Goal: Information Seeking & Learning: Understand process/instructions

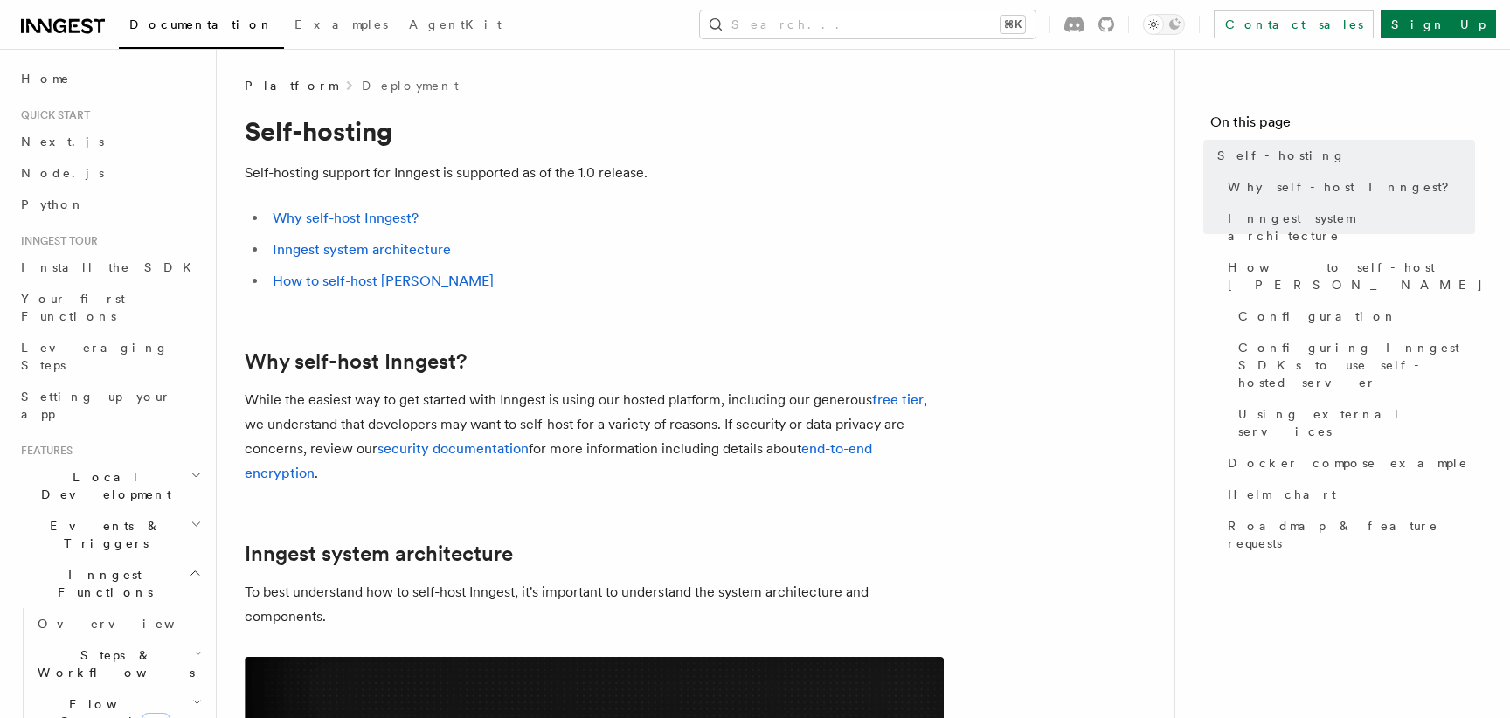
scroll to position [1843, 0]
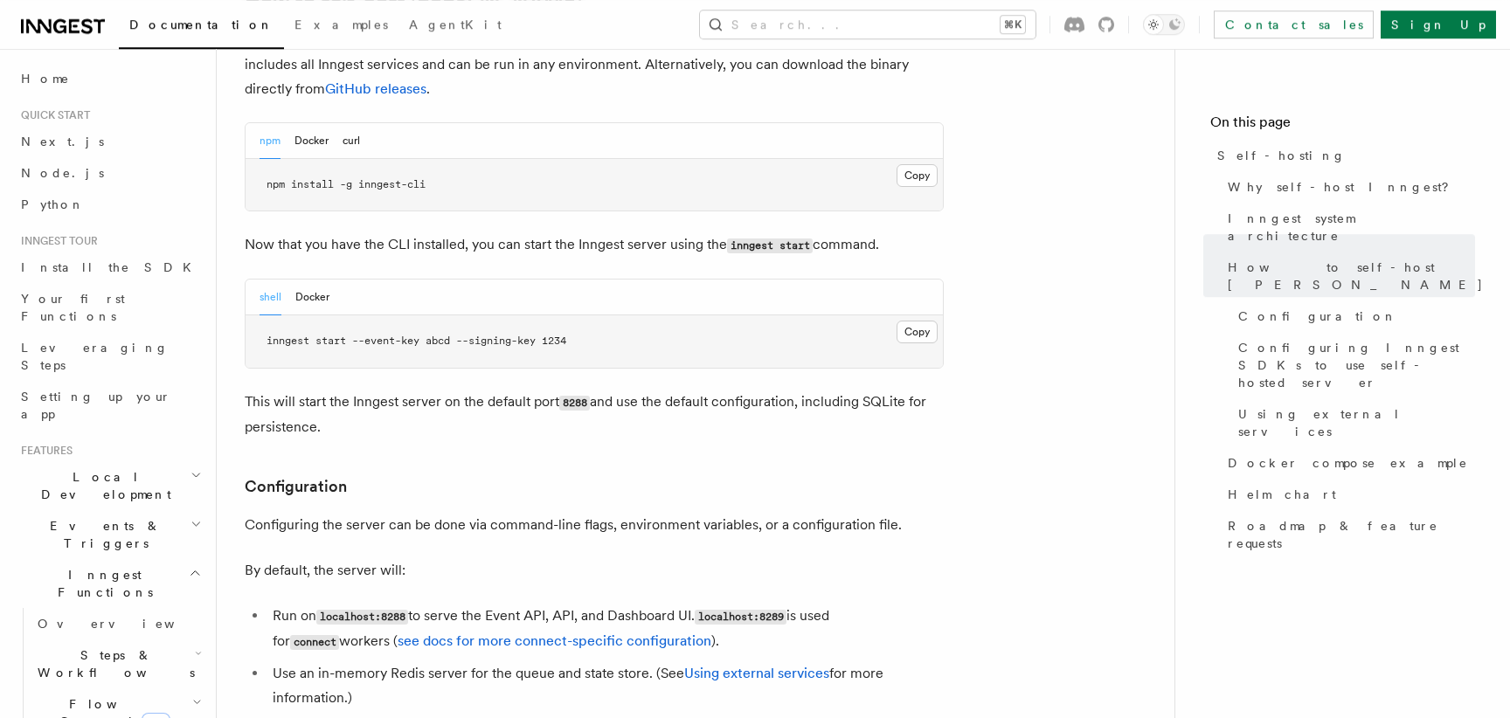
click at [489, 390] on p "This will start the Inngest server on the default port 8288 and use the default…" at bounding box center [594, 415] width 699 height 50
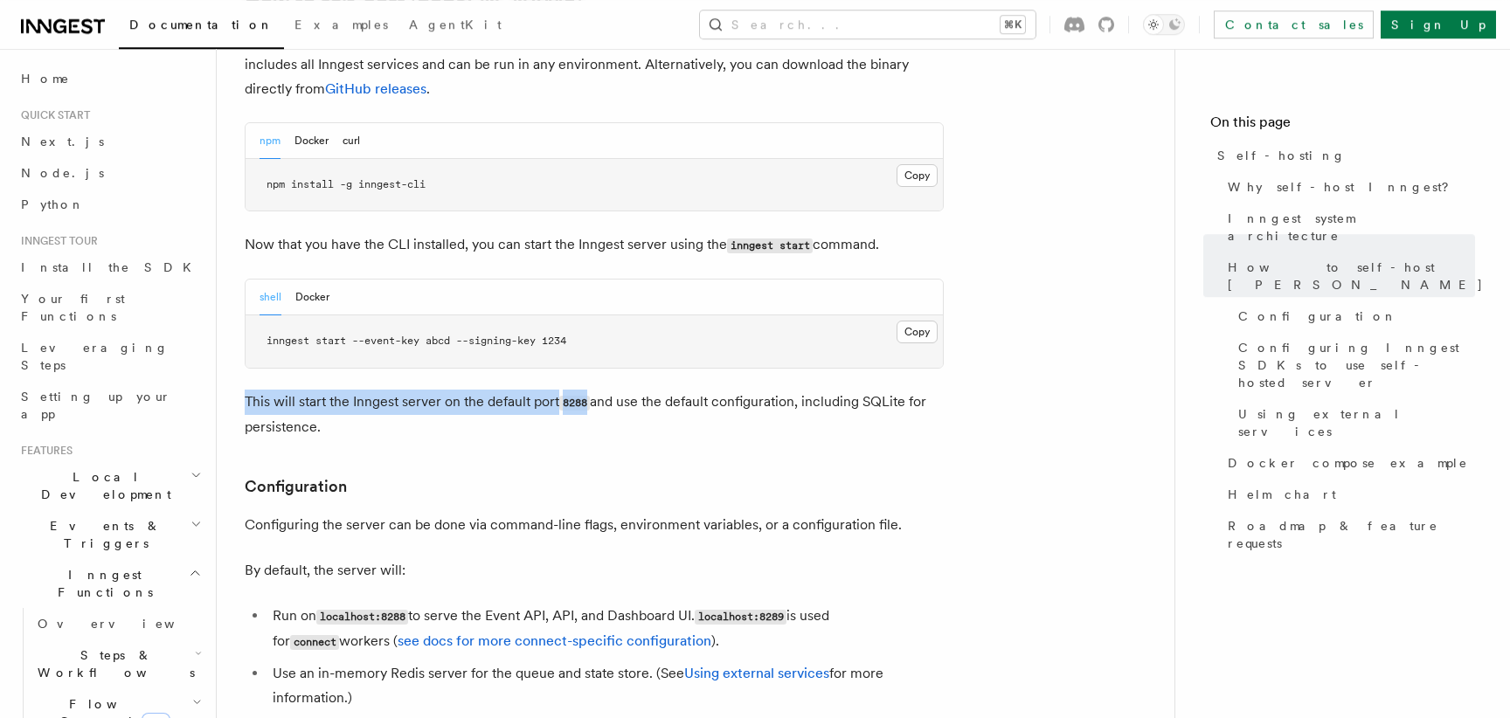
click at [489, 390] on p "This will start the Inngest server on the default port 8288 and use the default…" at bounding box center [594, 415] width 699 height 50
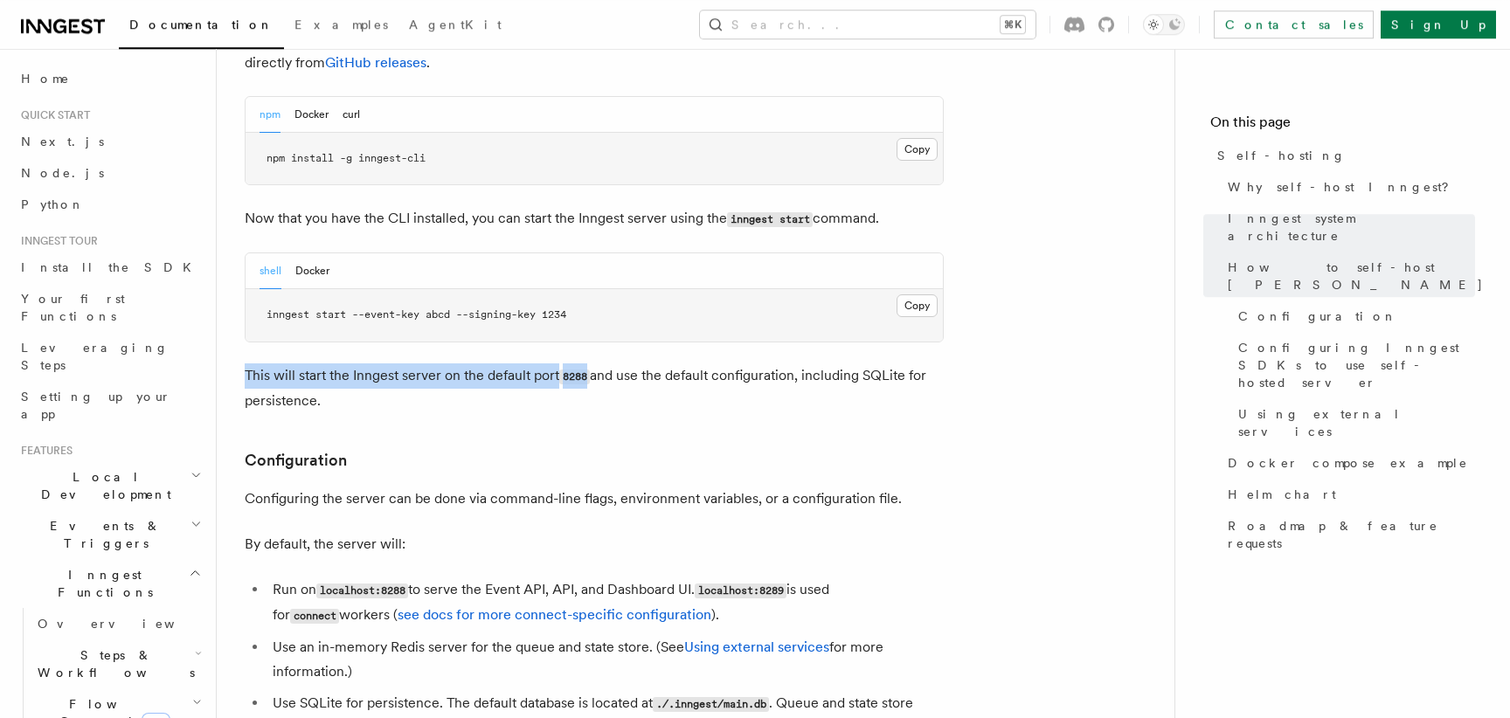
scroll to position [2021, 0]
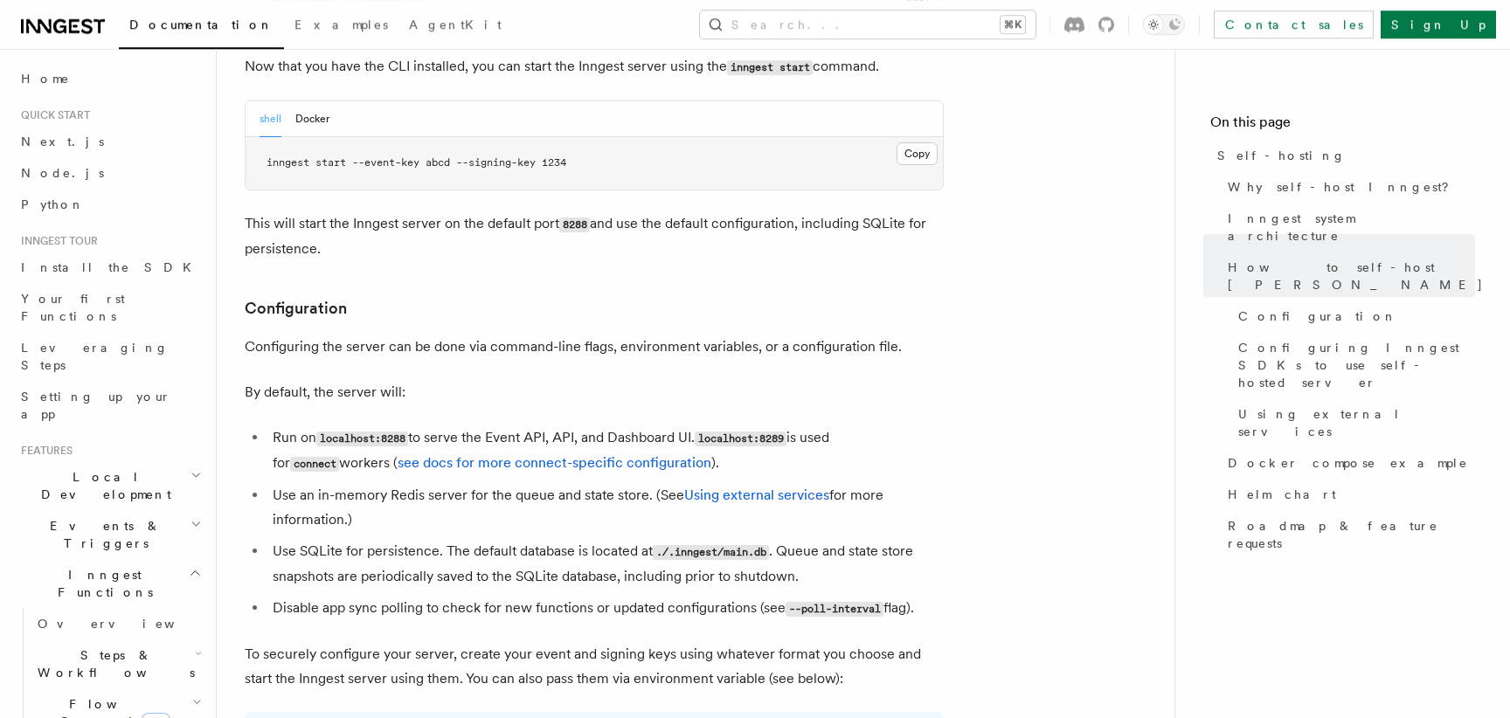
click at [787, 432] on code "localhost:8289" at bounding box center [741, 439] width 92 height 15
copy code "8289"
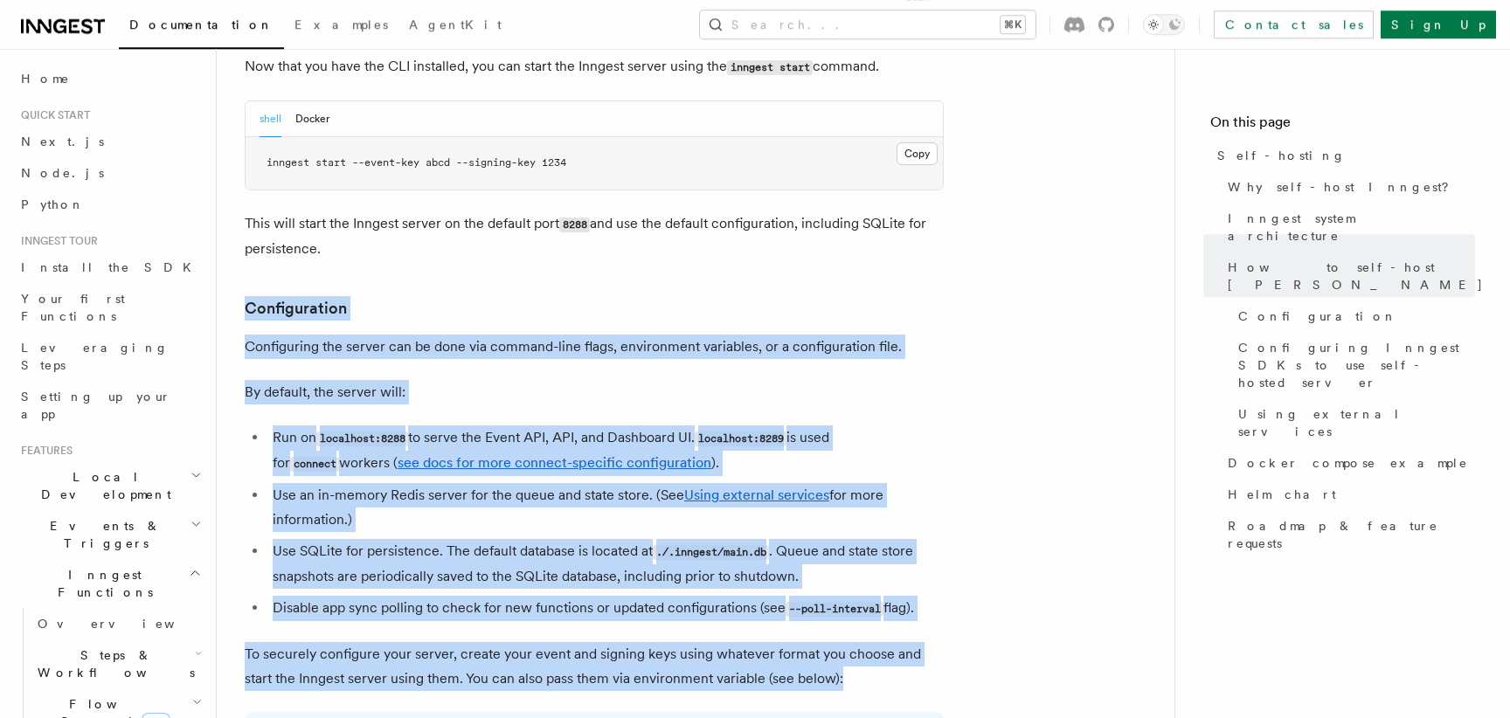
drag, startPoint x: 259, startPoint y: 260, endPoint x: 885, endPoint y: 642, distance: 734.3
copy article "Configuration Configuring the server can be done via command-line flags, enviro…"
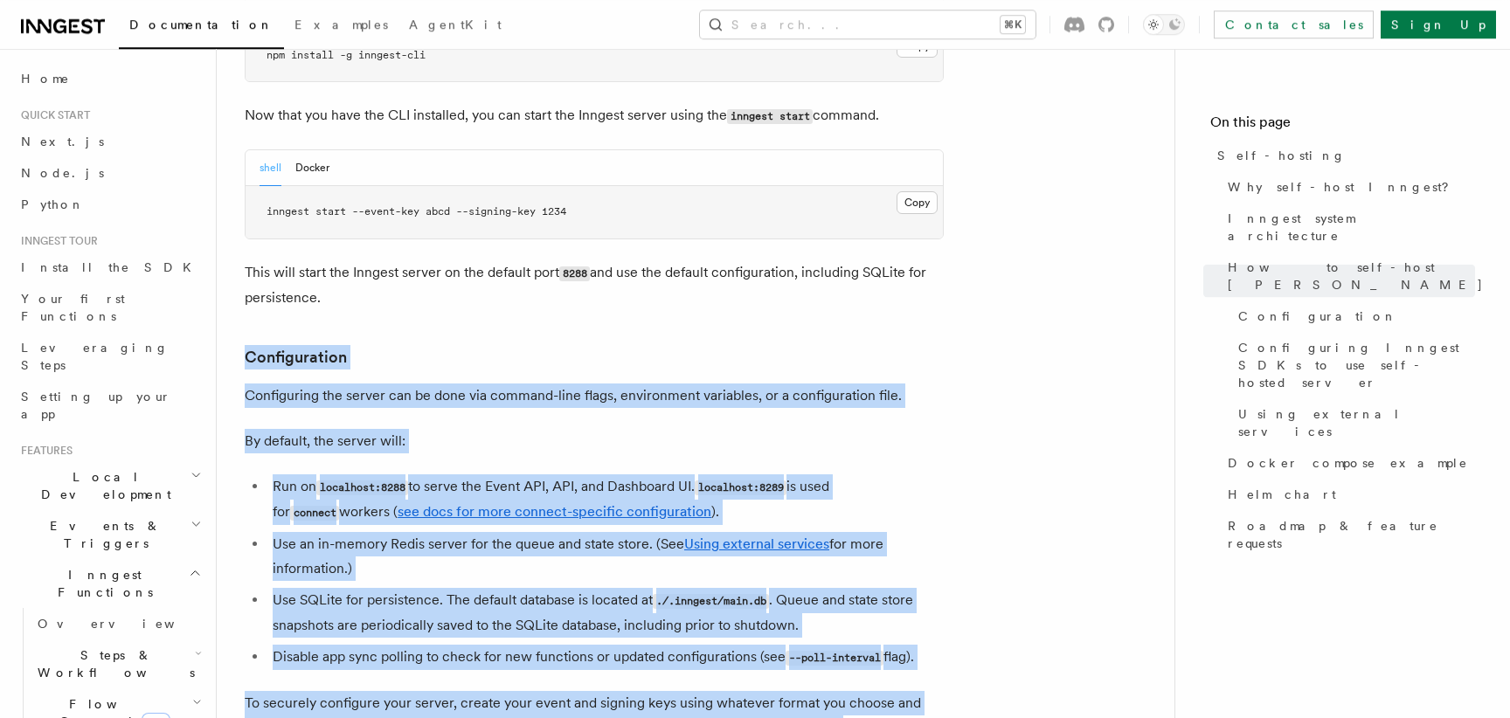
scroll to position [1932, 0]
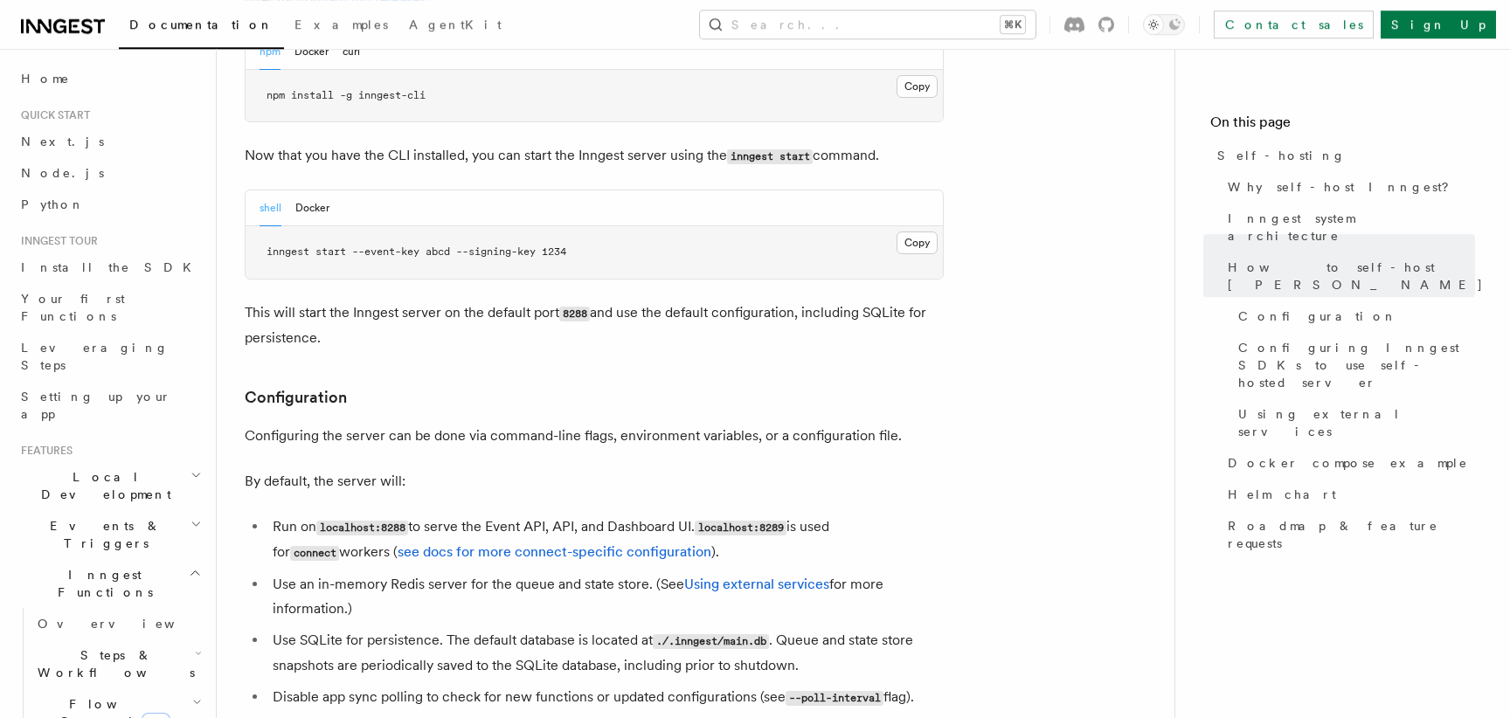
click at [398, 301] on p "This will start the Inngest server on the default port 8288 and use the default…" at bounding box center [594, 326] width 699 height 50
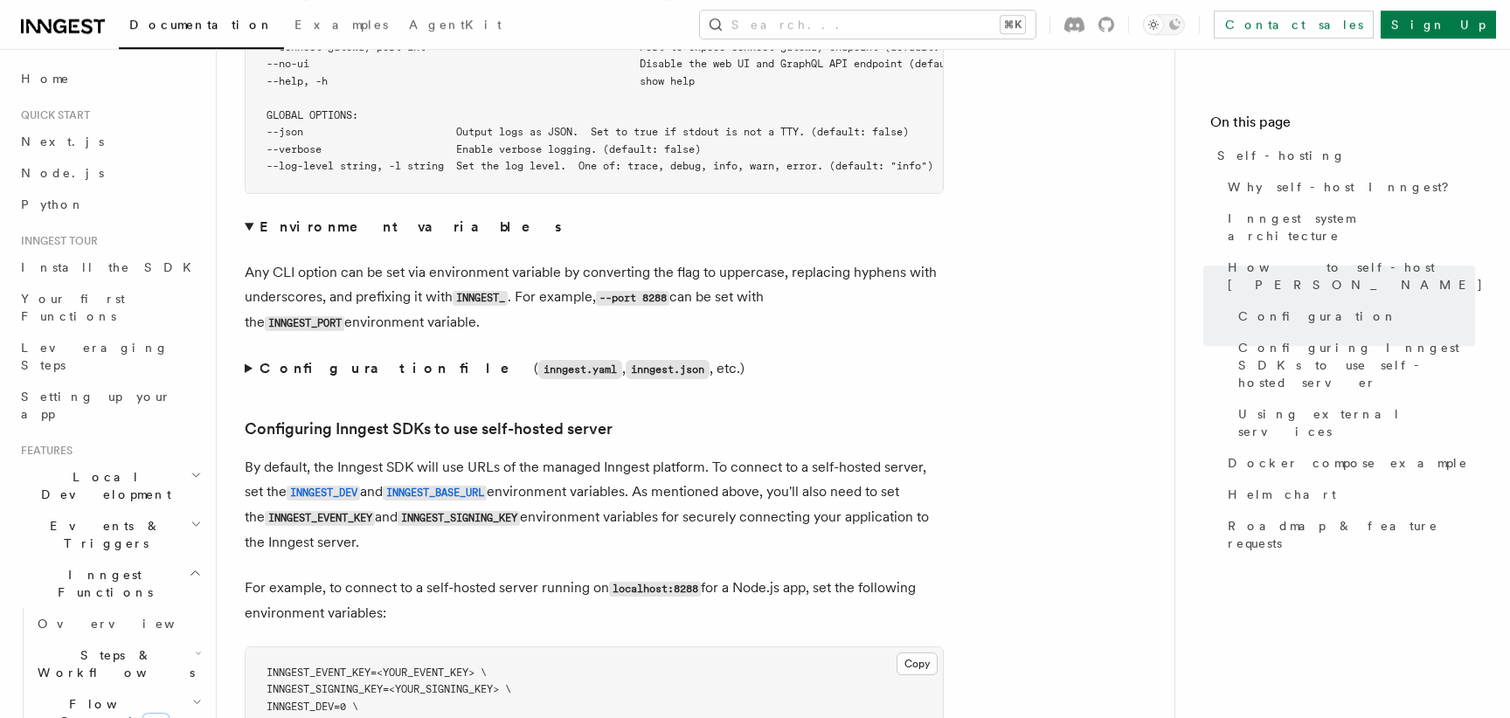
scroll to position [3608, 0]
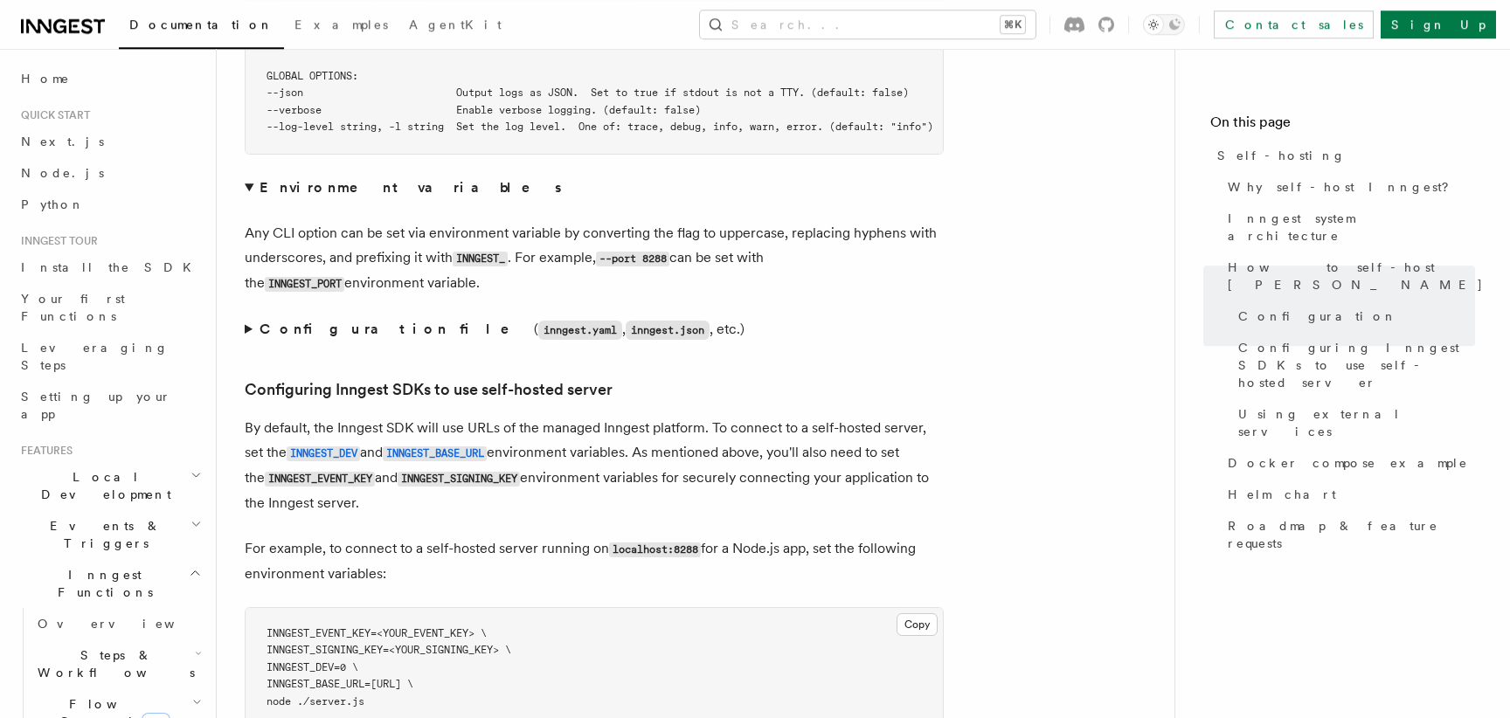
click at [249, 176] on summary "Environment variables" at bounding box center [594, 188] width 699 height 24
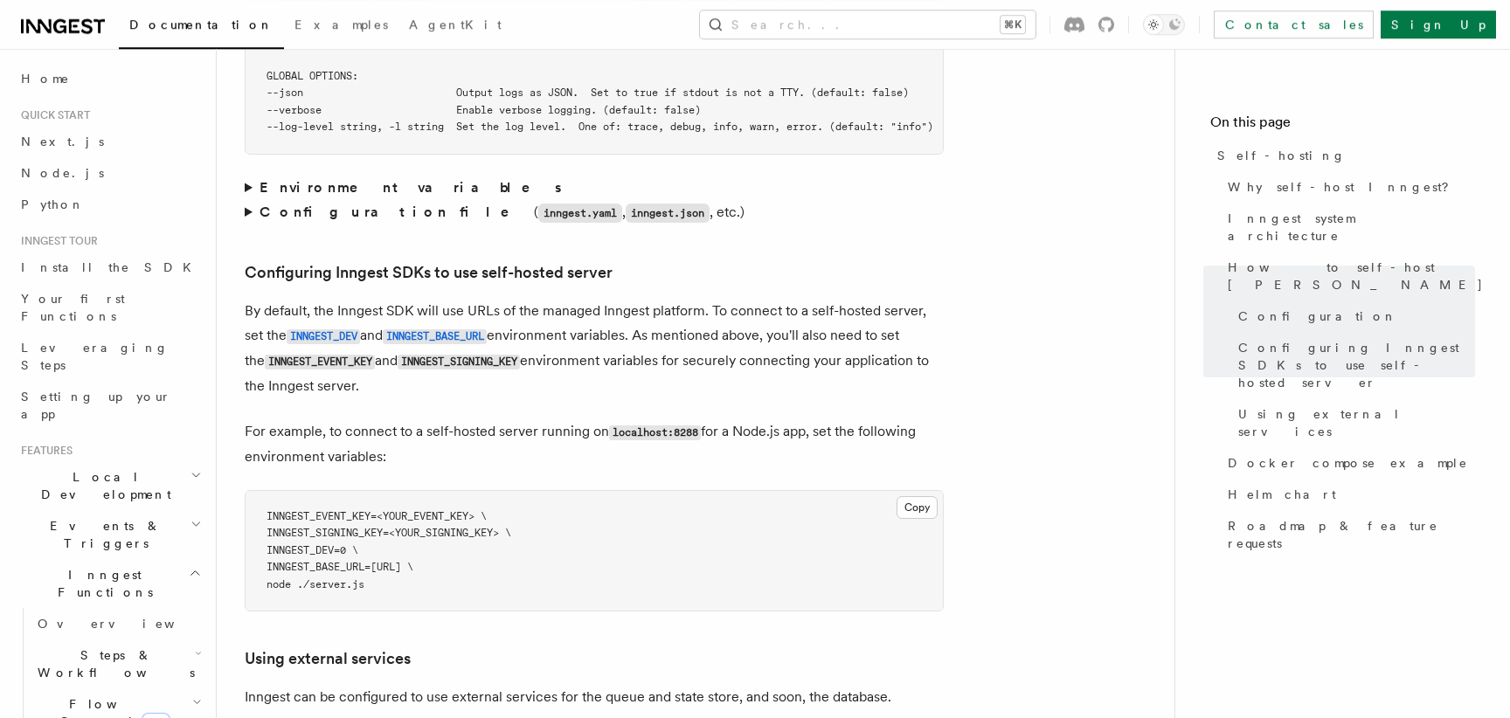
click at [249, 176] on summary "Environment variables" at bounding box center [594, 188] width 699 height 24
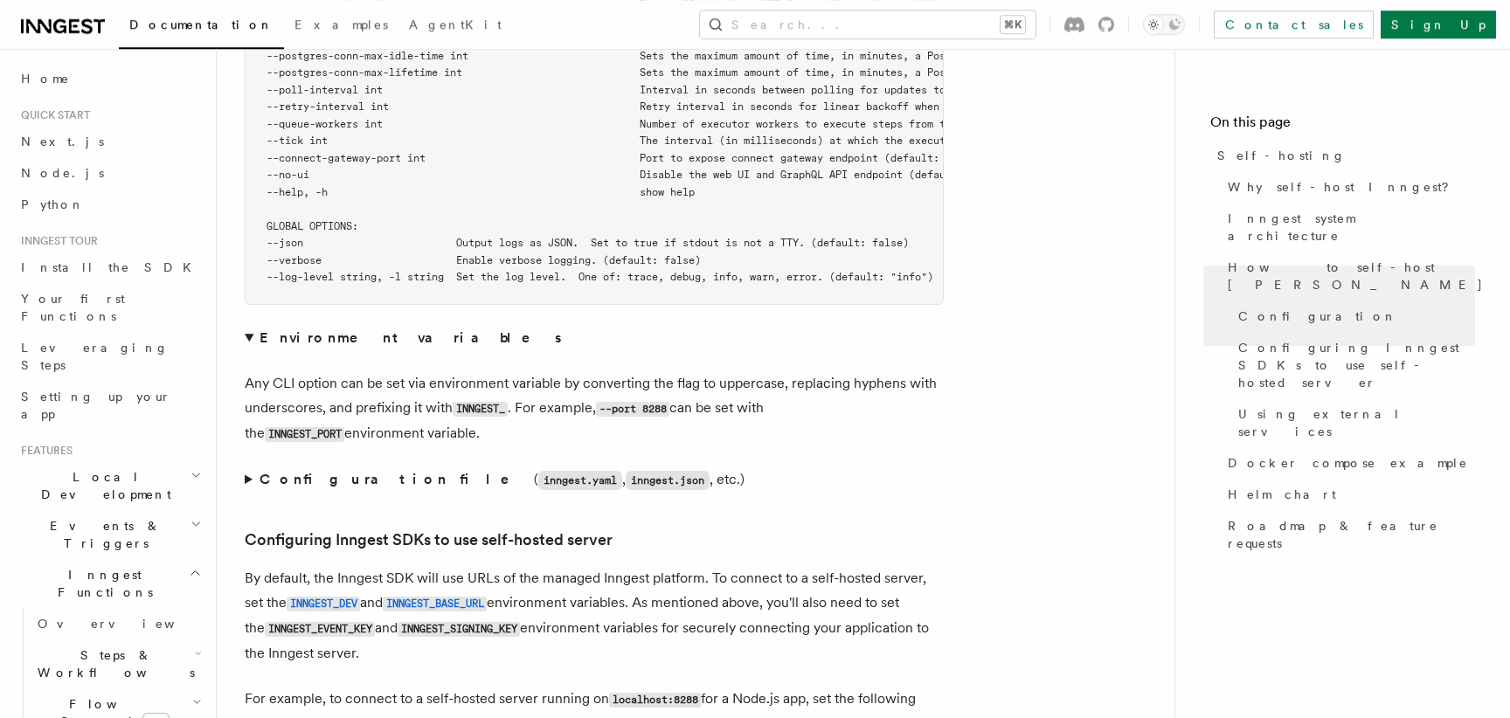
scroll to position [3436, 0]
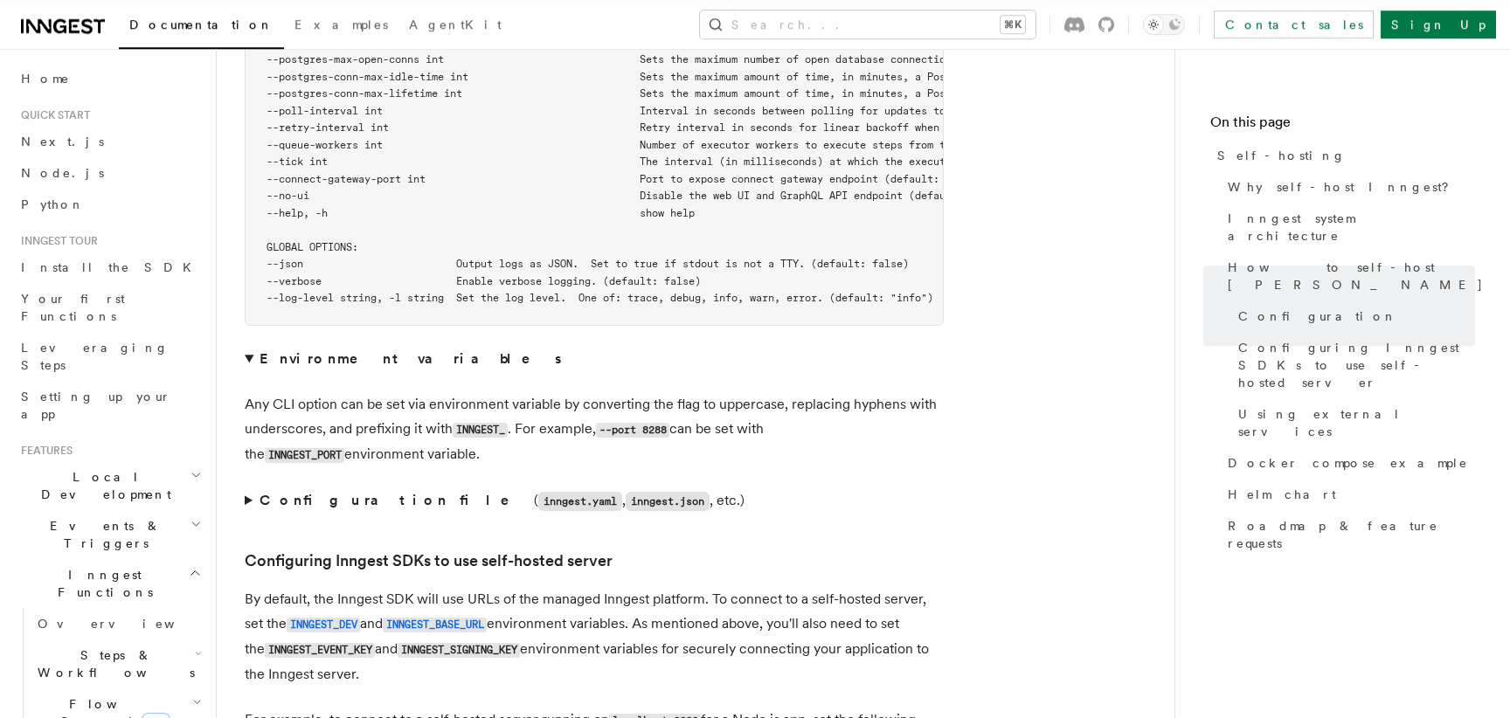
click at [242, 467] on div "Platform Deployment Self-hosting Self-hosting support for Inngest is supported …" at bounding box center [724, 396] width 1014 height 7665
click at [246, 489] on summary "Configuration file ( inngest.yaml , inngest.json , etc.)" at bounding box center [594, 501] width 699 height 25
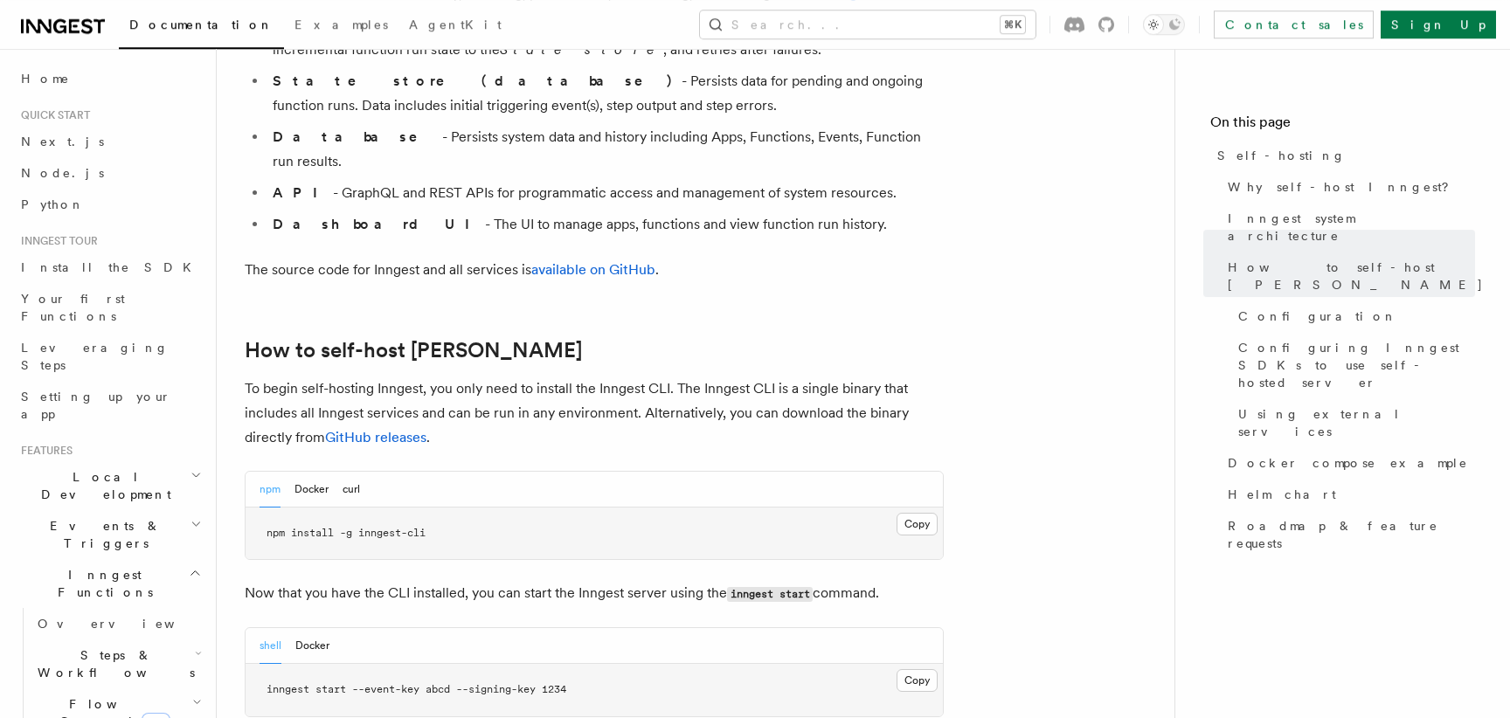
scroll to position [1335, 0]
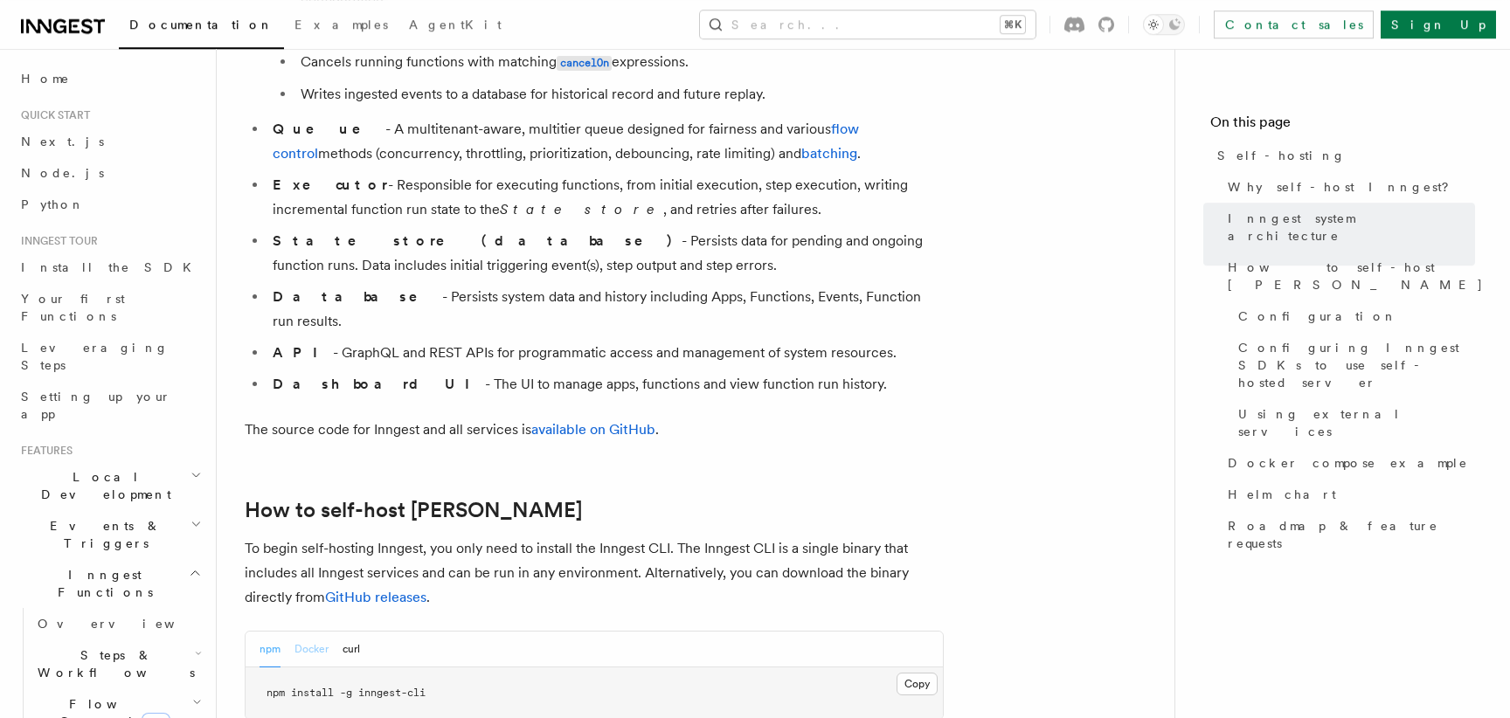
click at [316, 632] on button "Docker" at bounding box center [312, 650] width 34 height 36
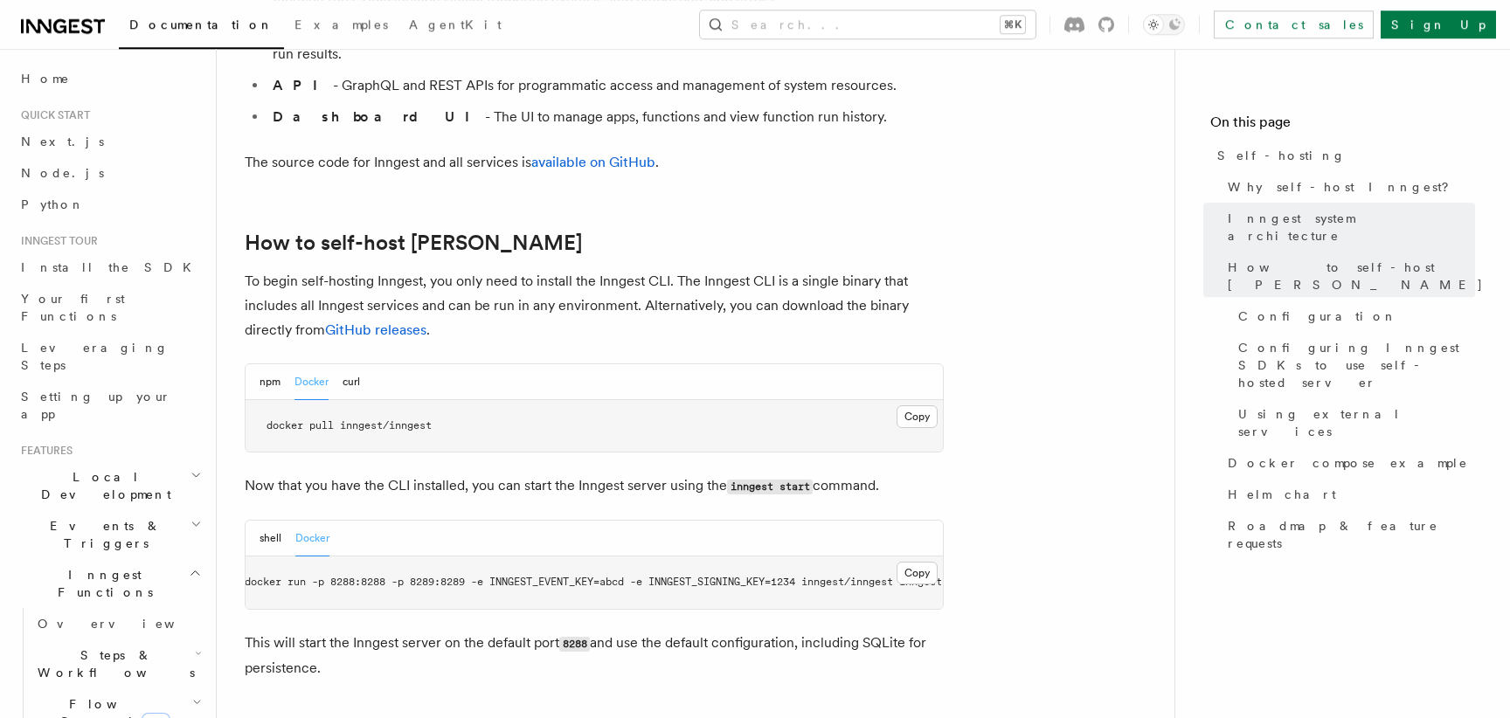
scroll to position [0, 0]
click at [597, 474] on p "Now that you have the CLI installed, you can start the Inngest server using the…" at bounding box center [594, 486] width 699 height 25
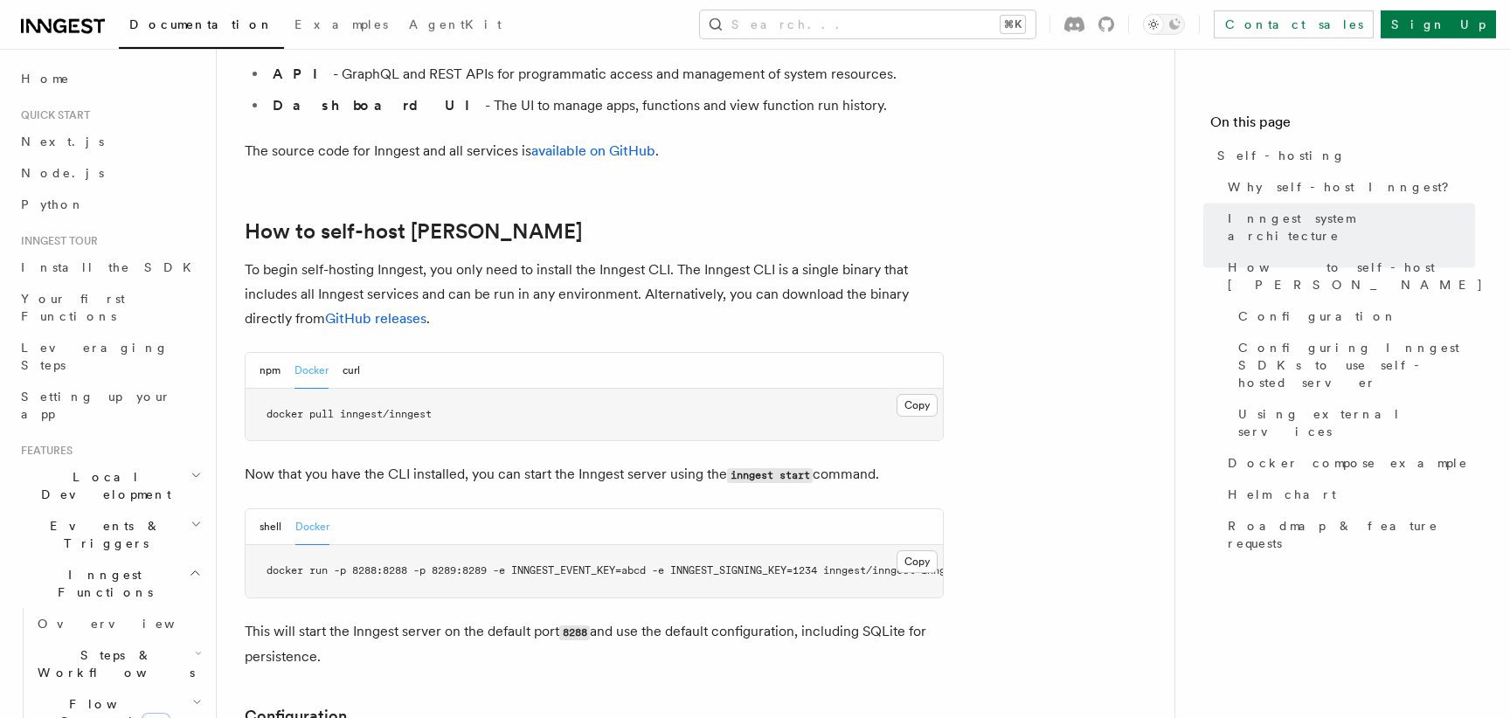
scroll to position [1888, 0]
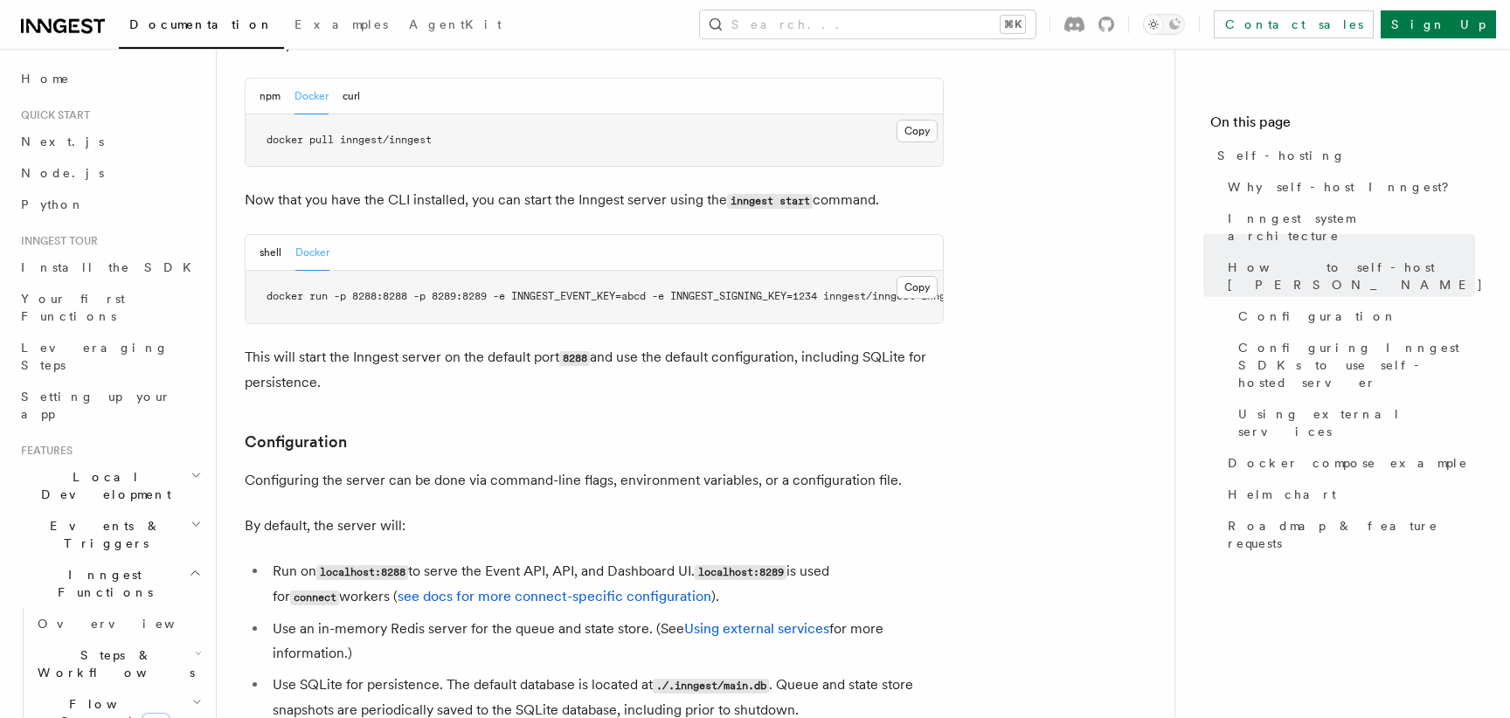
click at [843, 673] on li "Use SQLite for persistence. The default database is located at ./.inngest/main.…" at bounding box center [605, 698] width 676 height 50
